Goal: Navigation & Orientation: Find specific page/section

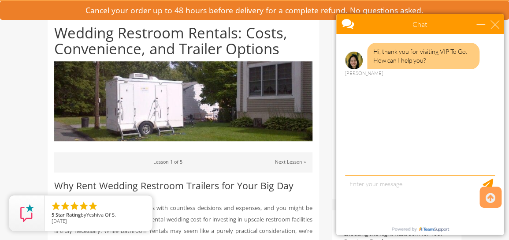
scroll to position [176, 0]
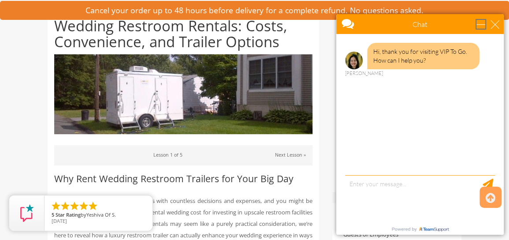
click at [486, 23] on div "minimize" at bounding box center [481, 24] width 9 height 9
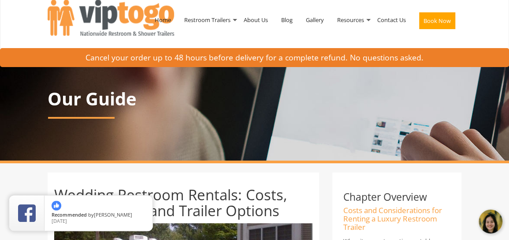
scroll to position [0, 0]
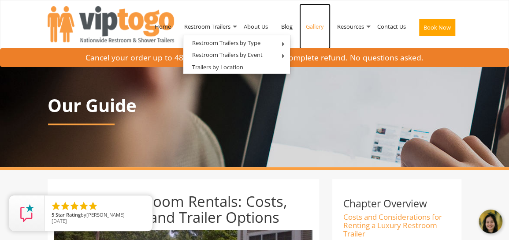
click at [314, 26] on link "Gallery" at bounding box center [315, 27] width 31 height 46
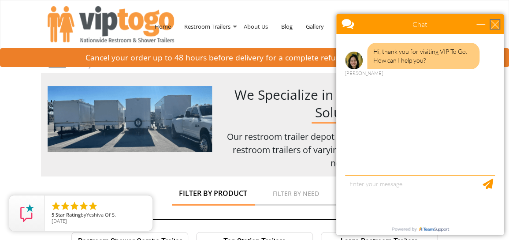
click at [497, 25] on div "close" at bounding box center [495, 24] width 9 height 9
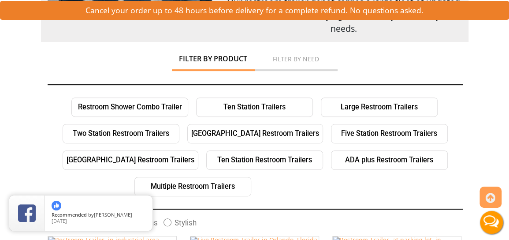
scroll to position [138, 0]
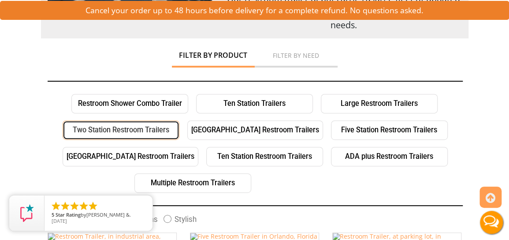
click at [151, 127] on link "Two Station Restroom Trailers" at bounding box center [121, 129] width 117 height 19
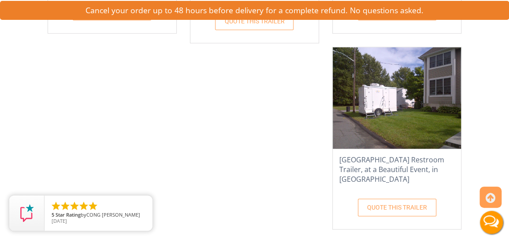
scroll to position [0, 0]
